Goal: Check status

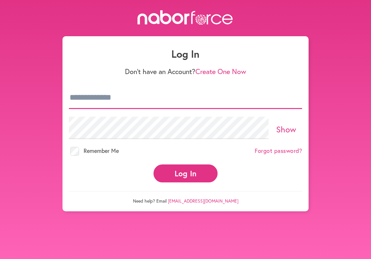
click at [99, 90] on input "email" at bounding box center [186, 98] width 234 height 22
type input "**********"
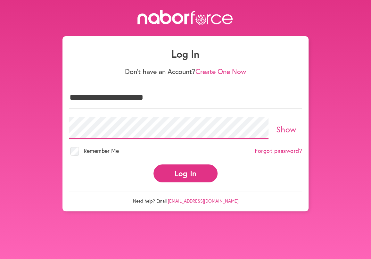
click at [154, 165] on button "Log In" at bounding box center [186, 174] width 64 height 18
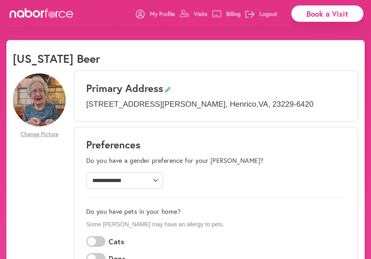
click at [201, 14] on p "Visits" at bounding box center [200, 14] width 13 height 8
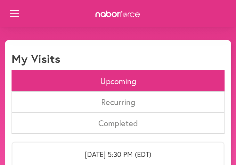
drag, startPoint x: 170, startPoint y: 138, endPoint x: 178, endPoint y: 133, distance: 9.5
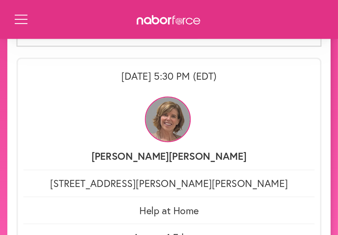
scroll to position [3, 0]
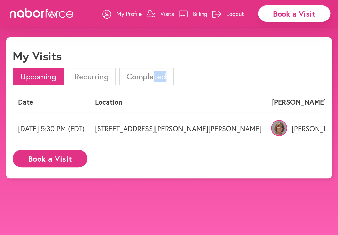
click at [233, 13] on p "Logout" at bounding box center [235, 14] width 18 height 8
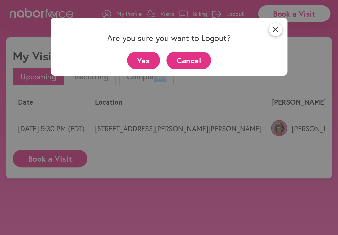
click at [136, 60] on button "Yes" at bounding box center [143, 61] width 33 height 18
